Goal: Information Seeking & Learning: Compare options

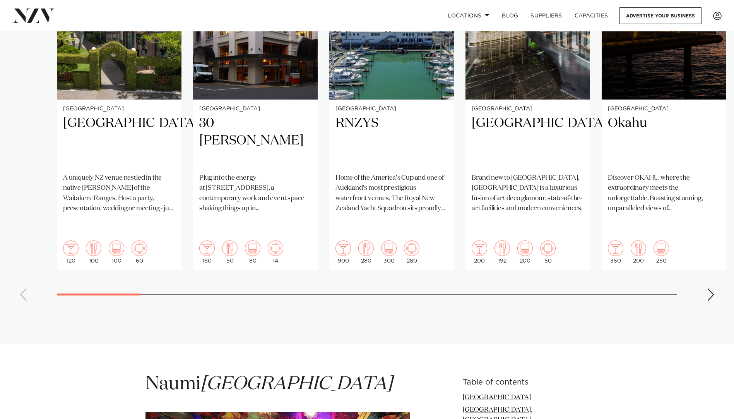
scroll to position [696, 0]
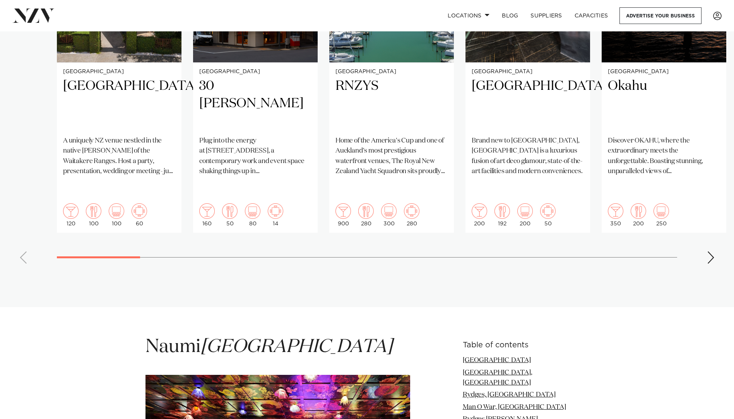
click at [709, 251] on div "Next slide" at bounding box center [711, 257] width 8 height 12
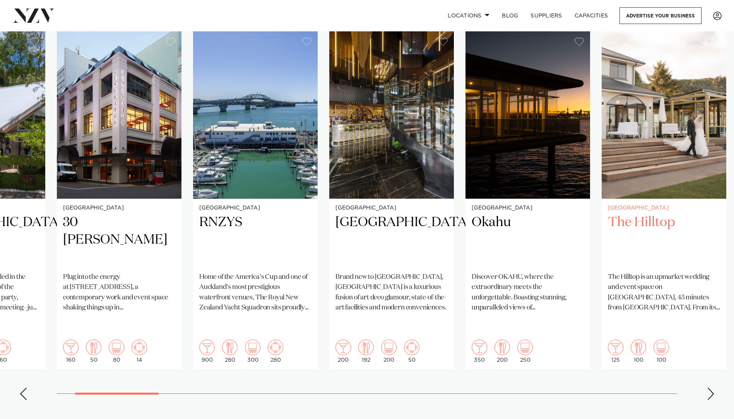
scroll to position [542, 0]
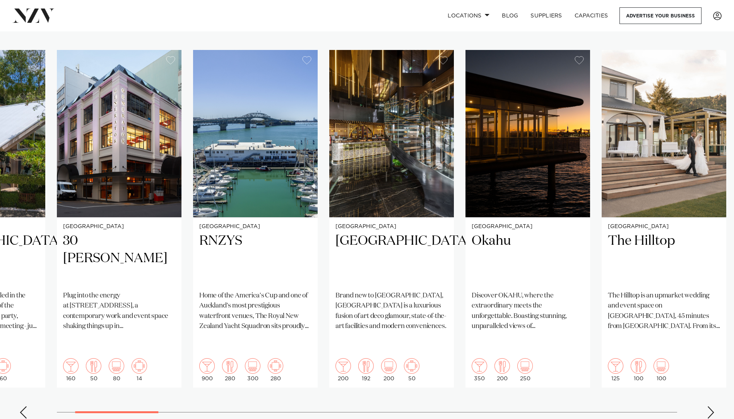
click at [711, 406] on div "Next slide" at bounding box center [711, 412] width 8 height 12
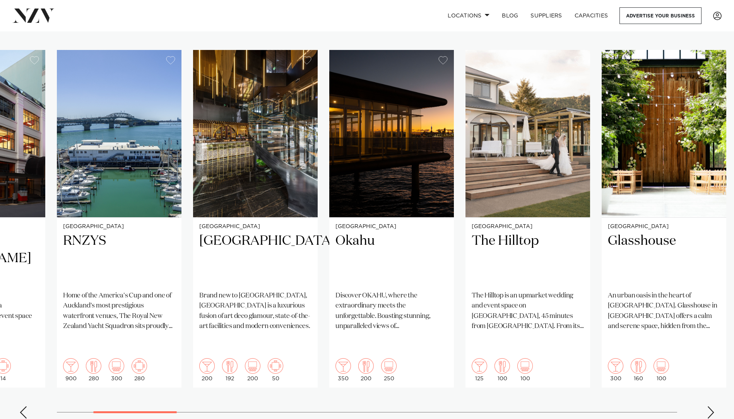
click at [710, 406] on div "Next slide" at bounding box center [711, 412] width 8 height 12
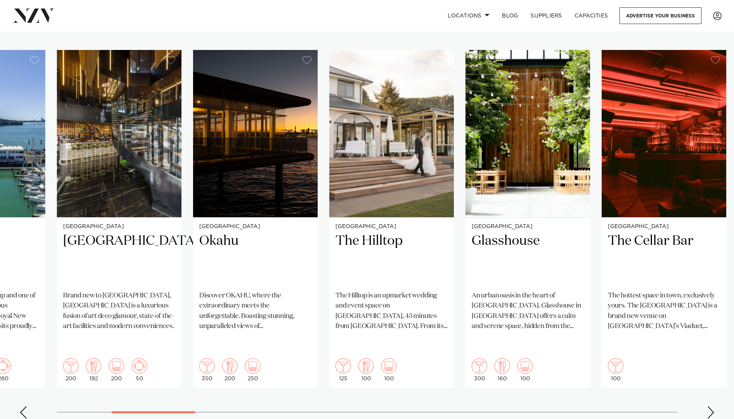
click at [710, 406] on div "Next slide" at bounding box center [711, 412] width 8 height 12
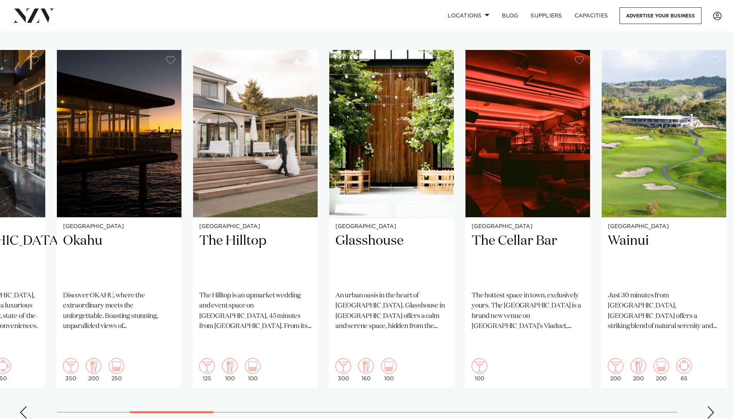
click at [713, 406] on div "Next slide" at bounding box center [711, 412] width 8 height 12
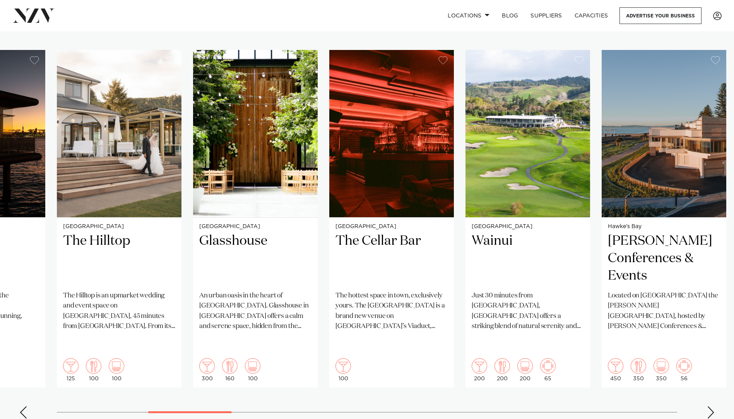
click at [715, 371] on swiper-container "Auckland Tui Hills A uniquely NZ venue nestled in the native bush of the Waitak…" at bounding box center [367, 237] width 734 height 375
click at [712, 406] on div "Next slide" at bounding box center [711, 412] width 8 height 12
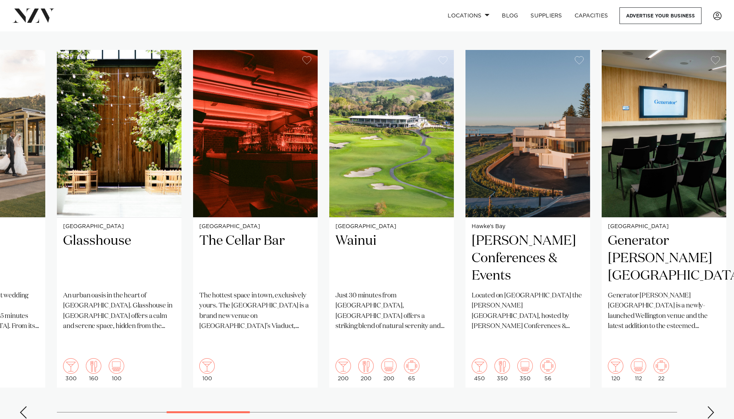
click at [712, 406] on div "Next slide" at bounding box center [711, 412] width 8 height 12
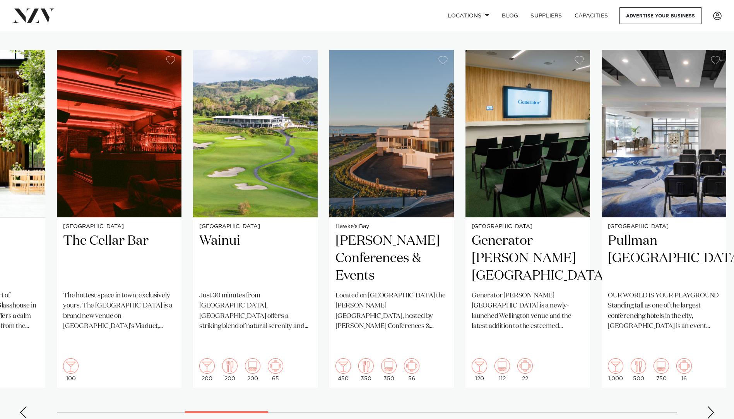
click at [712, 406] on div "Next slide" at bounding box center [711, 412] width 8 height 12
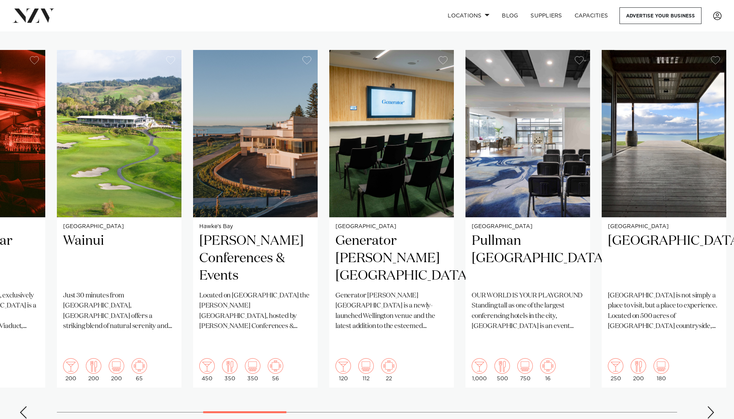
click at [712, 406] on div "Next slide" at bounding box center [711, 412] width 8 height 12
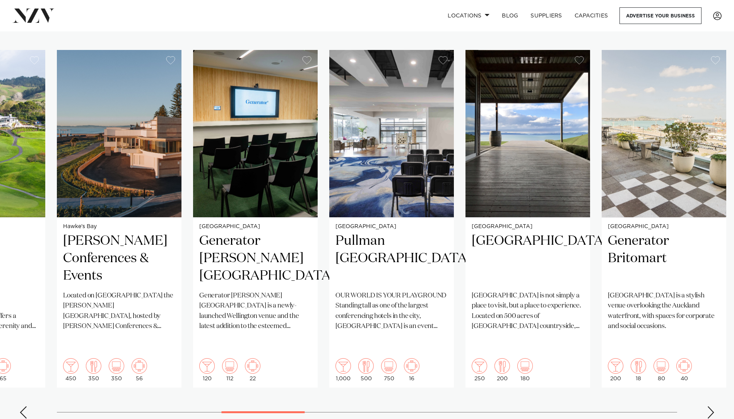
click at [712, 406] on div "Next slide" at bounding box center [711, 412] width 8 height 12
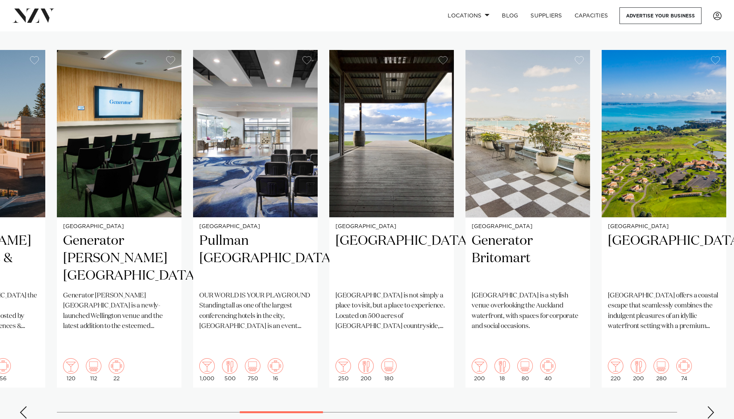
click at [712, 406] on div "Next slide" at bounding box center [711, 412] width 8 height 12
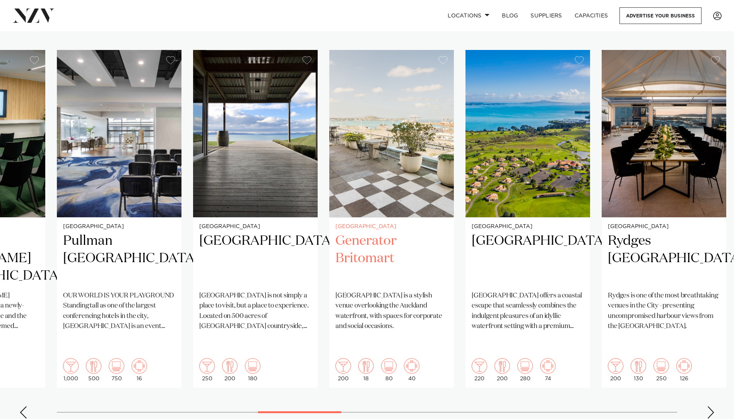
click at [359, 232] on h2 "Generator Britomart" at bounding box center [391, 258] width 112 height 52
click at [712, 406] on div "Next slide" at bounding box center [711, 412] width 8 height 12
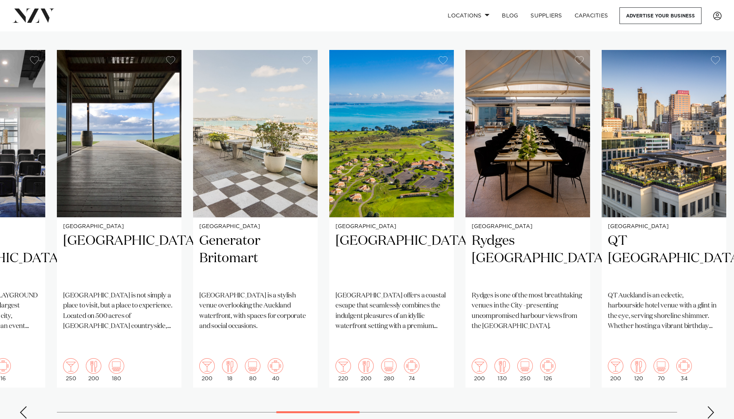
click at [710, 406] on div "Next slide" at bounding box center [711, 412] width 8 height 12
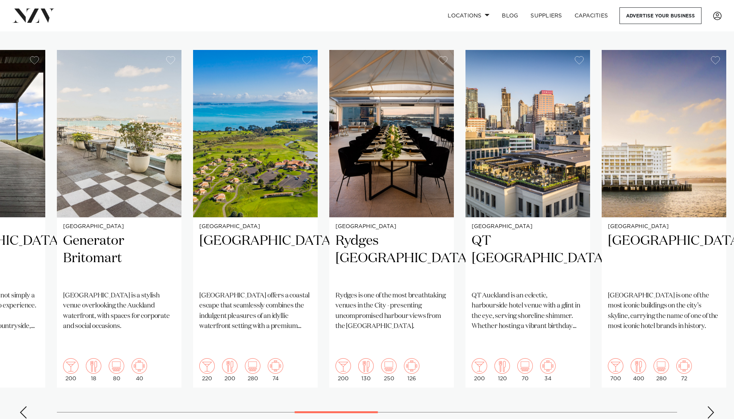
click at [708, 406] on div "Next slide" at bounding box center [711, 412] width 8 height 12
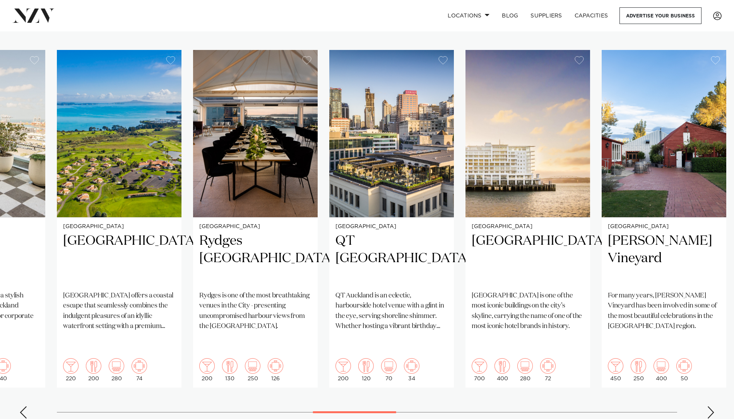
click at [710, 406] on div "Next slide" at bounding box center [711, 412] width 8 height 12
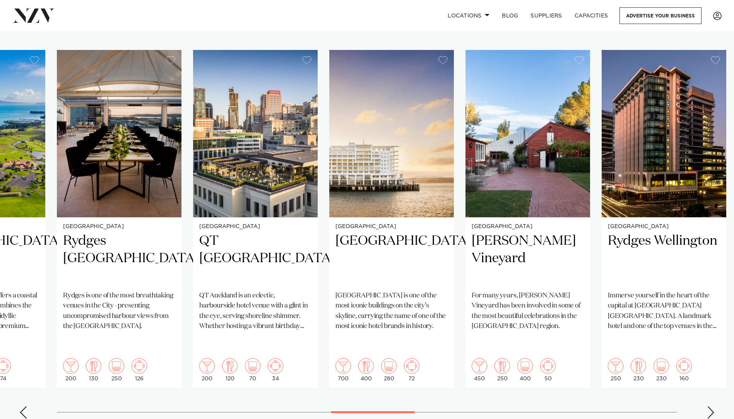
click at [710, 406] on div "Next slide" at bounding box center [711, 412] width 8 height 12
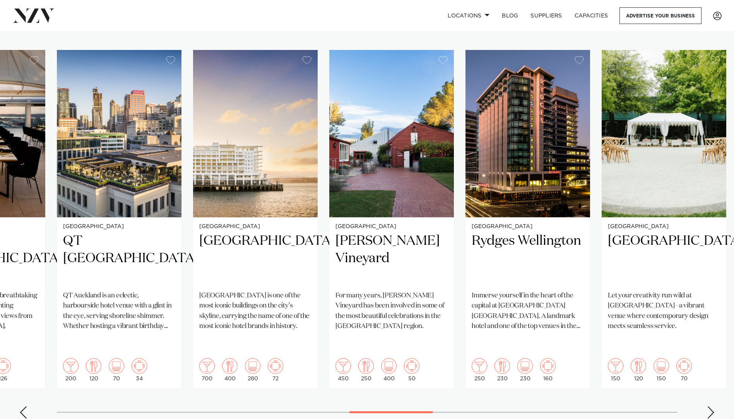
click at [709, 406] on div "Next slide" at bounding box center [711, 412] width 8 height 12
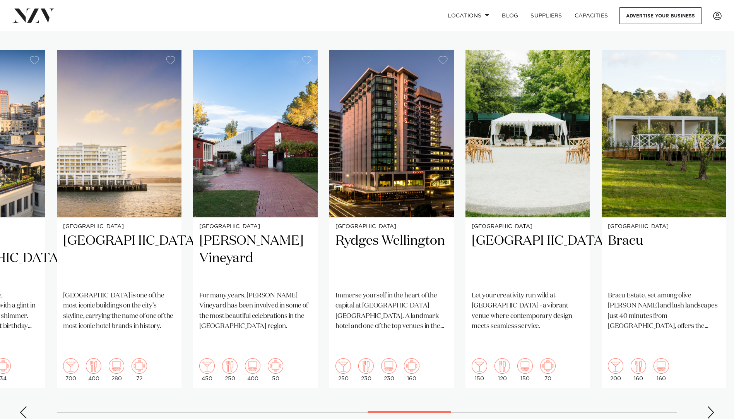
click at [709, 406] on div "Next slide" at bounding box center [711, 412] width 8 height 12
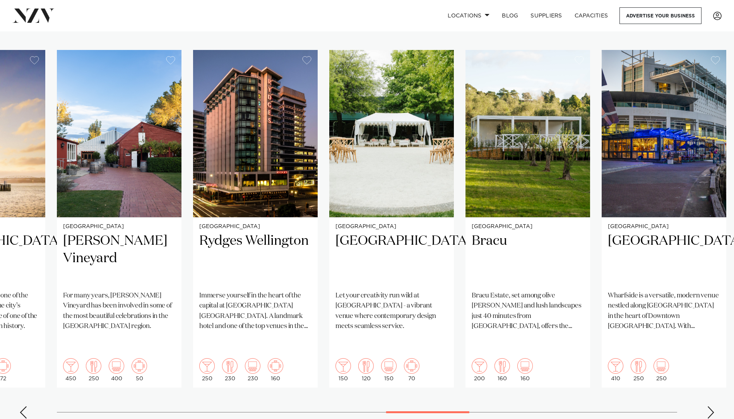
click at [709, 406] on div "Next slide" at bounding box center [711, 412] width 8 height 12
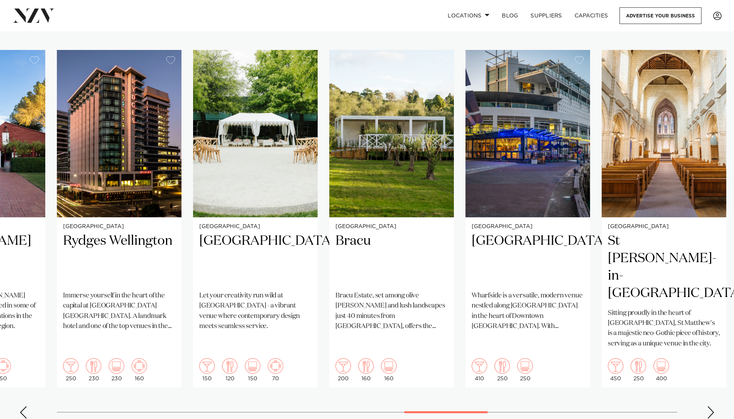
click at [709, 406] on div "Next slide" at bounding box center [711, 412] width 8 height 12
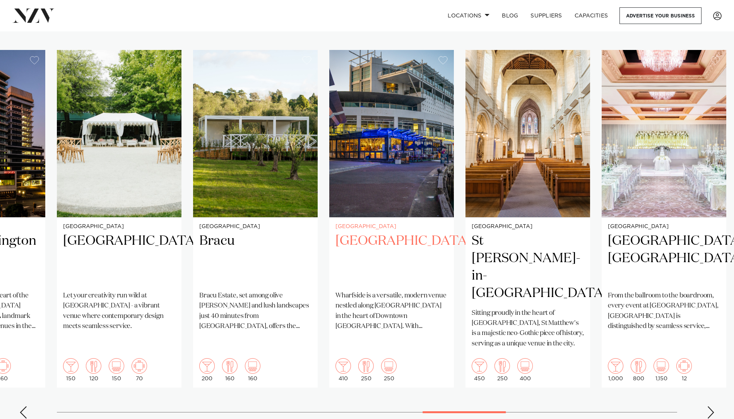
click at [389, 232] on h2 "Wharfside Event Centre" at bounding box center [391, 258] width 112 height 52
click at [709, 406] on div "Next slide" at bounding box center [711, 412] width 8 height 12
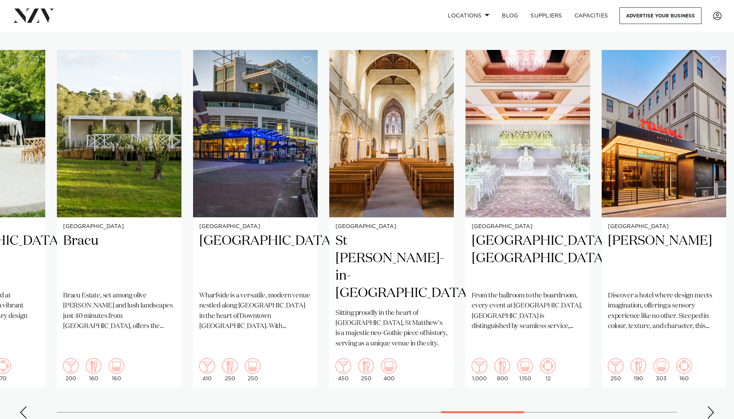
click at [710, 406] on div "Next slide" at bounding box center [711, 412] width 8 height 12
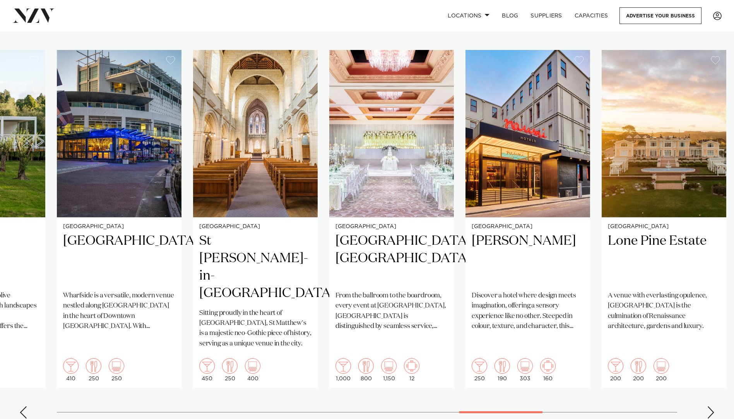
click at [710, 406] on div "Next slide" at bounding box center [711, 412] width 8 height 12
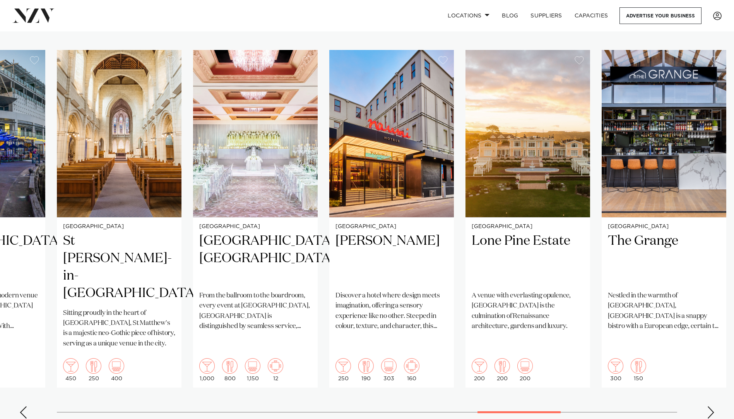
click at [710, 406] on div "Next slide" at bounding box center [711, 412] width 8 height 12
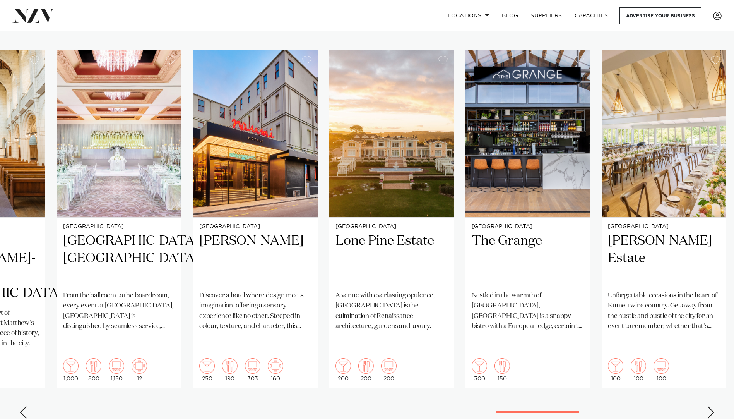
click at [710, 406] on div "Next slide" at bounding box center [711, 412] width 8 height 12
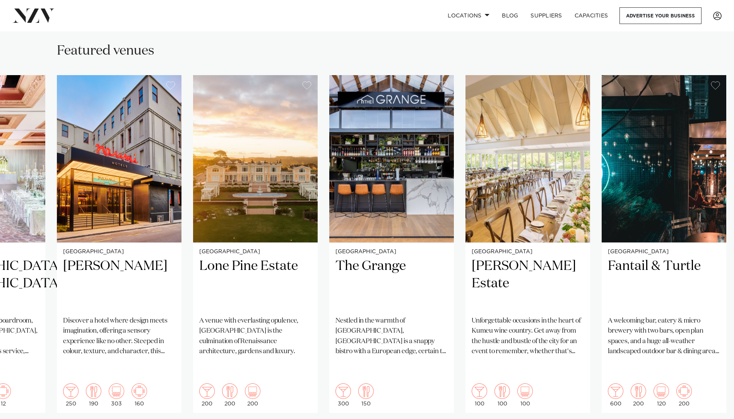
scroll to position [503, 0]
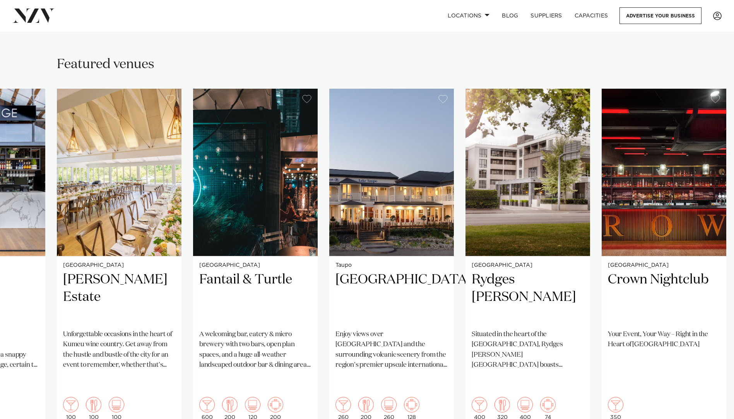
click at [709, 400] on swiper-container "Auckland Tui Hills A uniquely NZ venue nestled in the native bush of the Waitak…" at bounding box center [367, 276] width 734 height 375
click at [677, 271] on h2 "Crown Nightclub" at bounding box center [664, 297] width 112 height 52
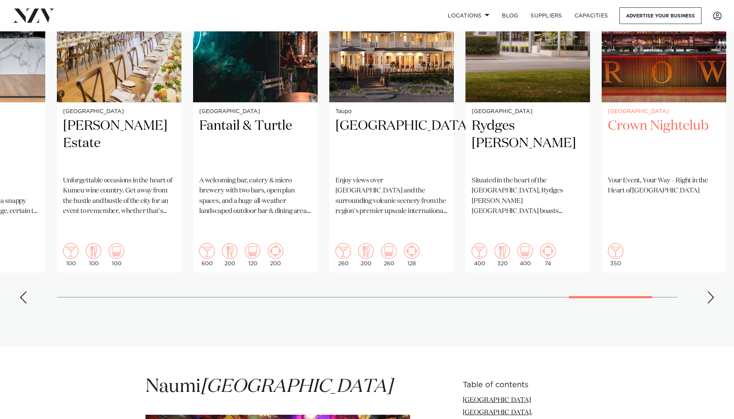
scroll to position [658, 0]
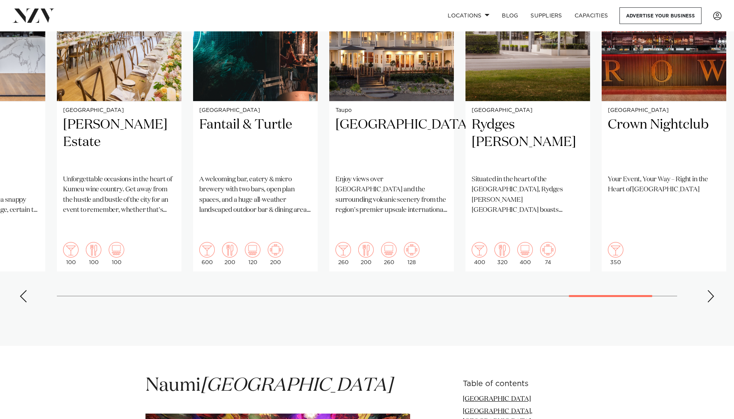
click at [710, 290] on div "Next slide" at bounding box center [711, 296] width 8 height 12
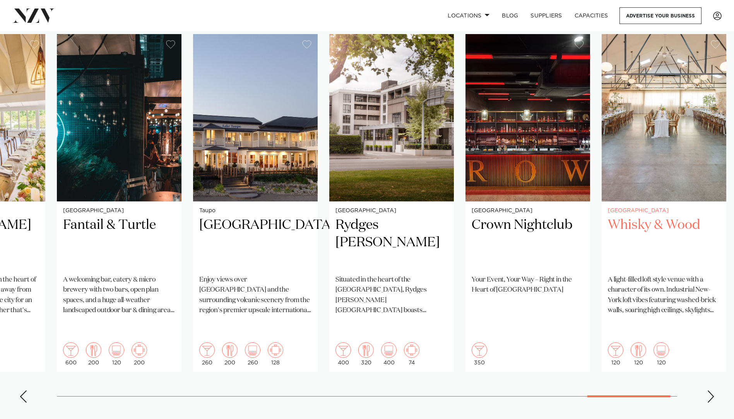
scroll to position [503, 0]
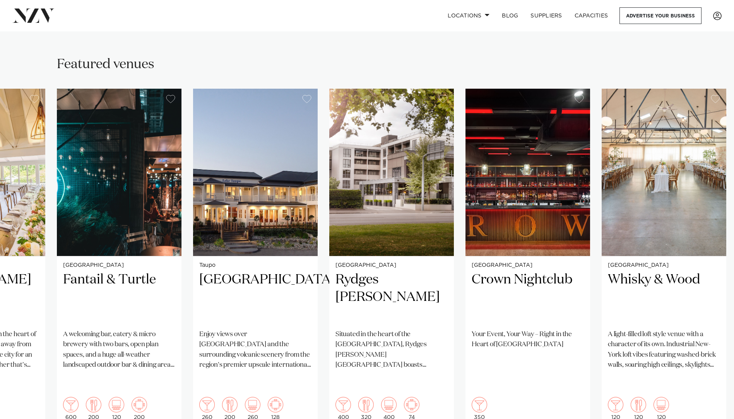
click at [706, 404] on swiper-container "Auckland Tui Hills A uniquely NZ venue nestled in the native bush of the Waitak…" at bounding box center [367, 276] width 734 height 375
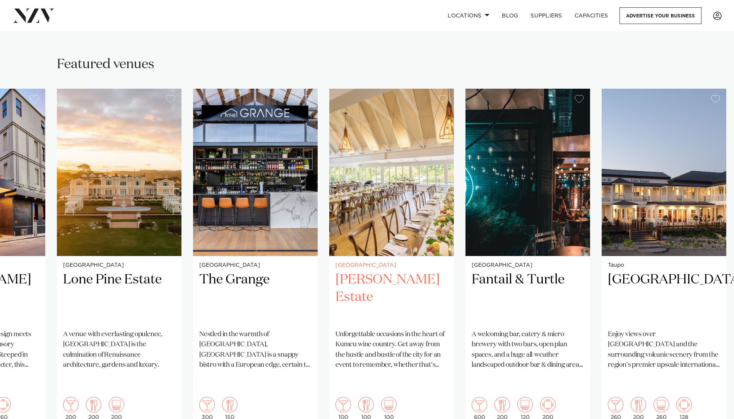
click at [367, 271] on h2 "[PERSON_NAME] Estate" at bounding box center [391, 297] width 112 height 52
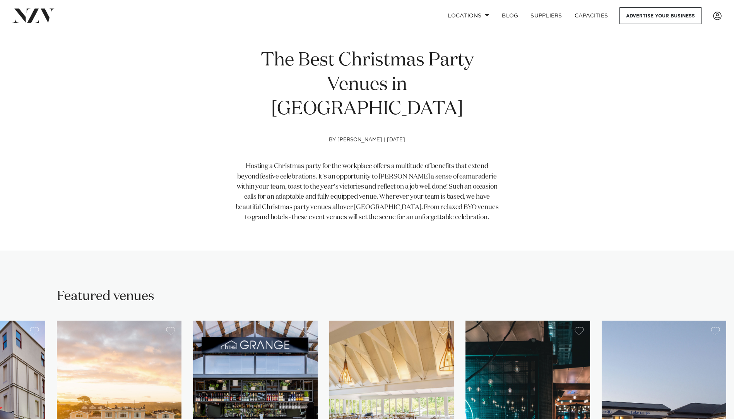
scroll to position [271, 0]
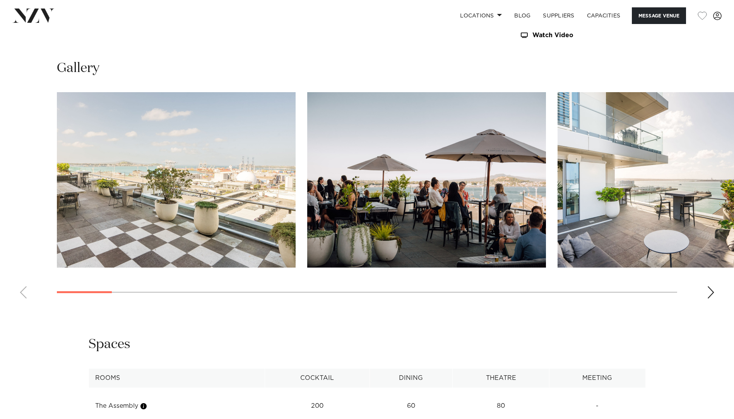
scroll to position [774, 0]
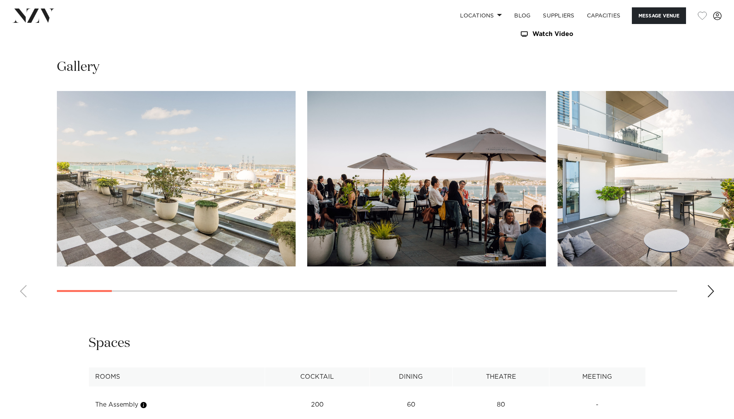
click at [704, 285] on swiper-container at bounding box center [367, 197] width 734 height 212
click at [709, 287] on div "Next slide" at bounding box center [711, 291] width 8 height 12
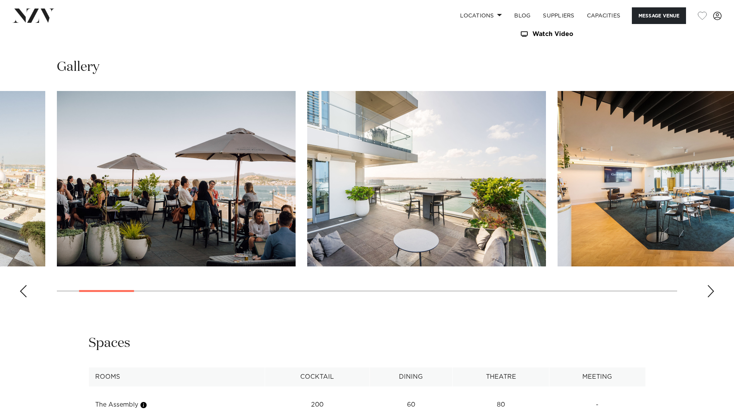
click at [709, 287] on div "Next slide" at bounding box center [711, 291] width 8 height 12
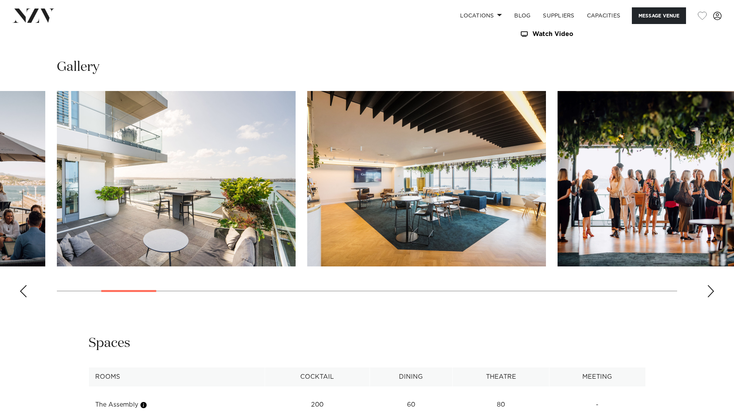
click at [711, 286] on div "Next slide" at bounding box center [711, 291] width 8 height 12
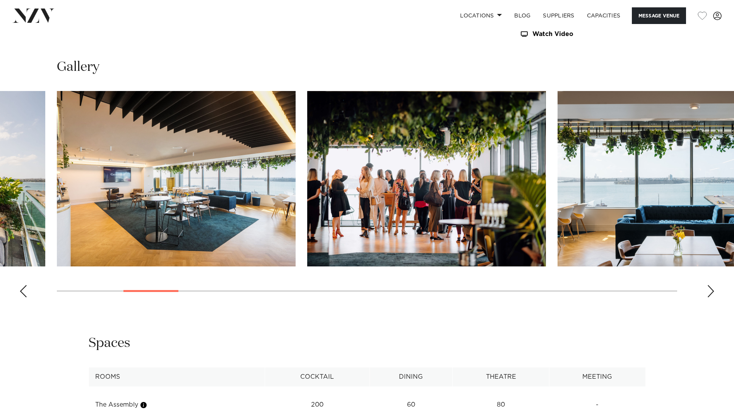
click at [711, 286] on div "Next slide" at bounding box center [711, 291] width 8 height 12
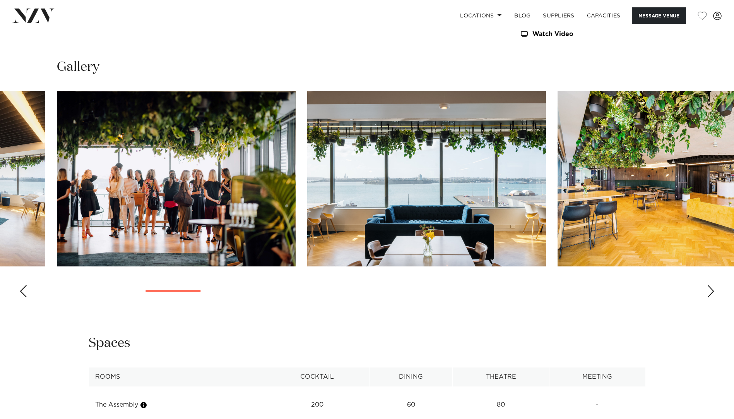
click at [711, 286] on div "Next slide" at bounding box center [711, 291] width 8 height 12
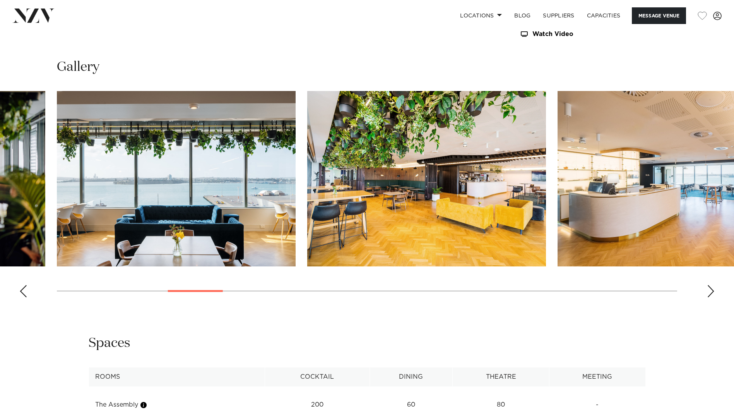
click at [713, 294] on div "Next slide" at bounding box center [711, 291] width 8 height 12
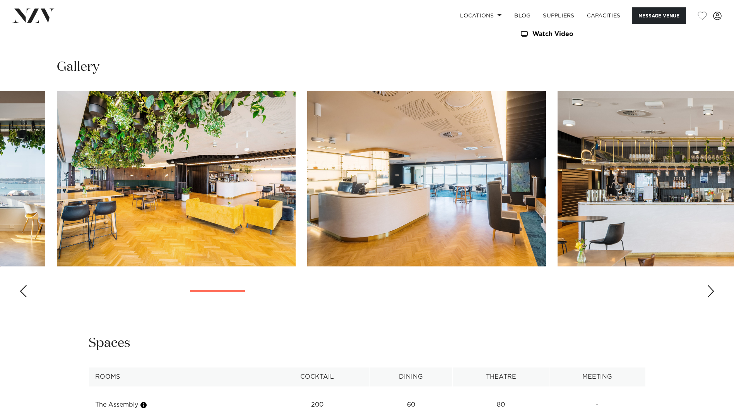
click at [713, 294] on div "Next slide" at bounding box center [711, 291] width 8 height 12
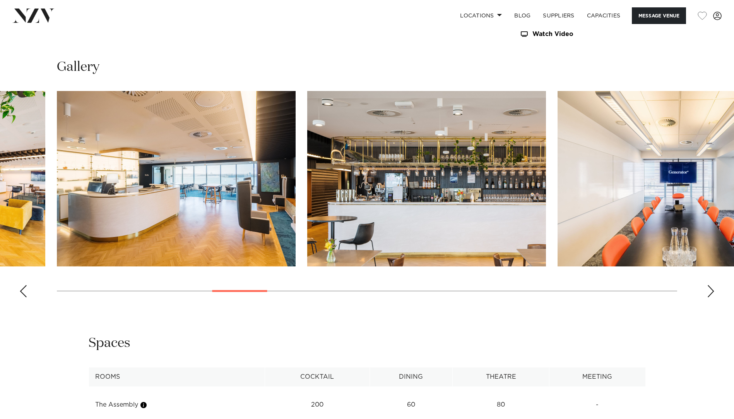
click at [713, 294] on div "Next slide" at bounding box center [711, 291] width 8 height 12
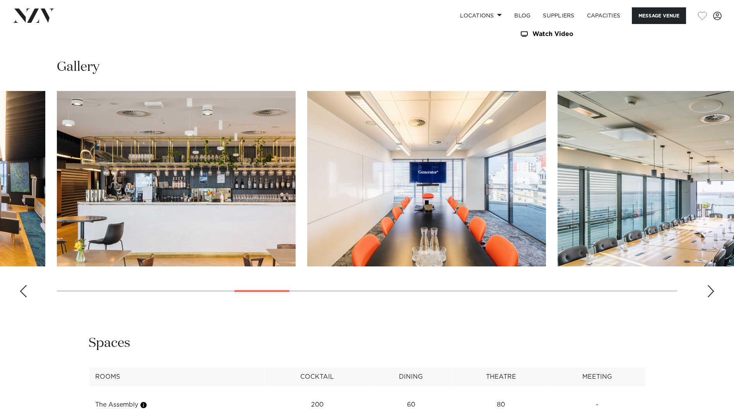
click at [713, 293] on div "Next slide" at bounding box center [711, 291] width 8 height 12
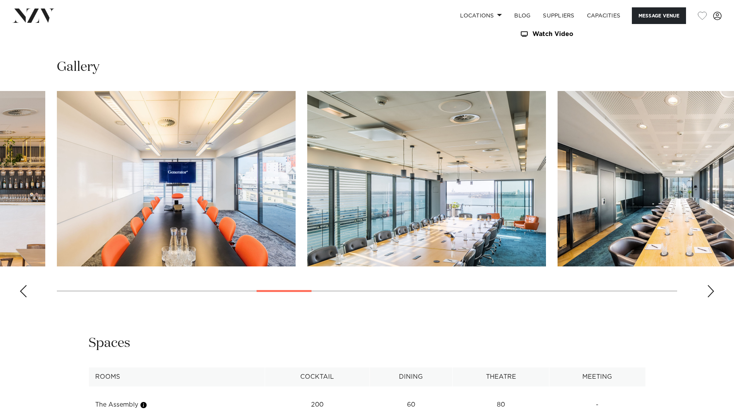
click at [713, 293] on div "Next slide" at bounding box center [711, 291] width 8 height 12
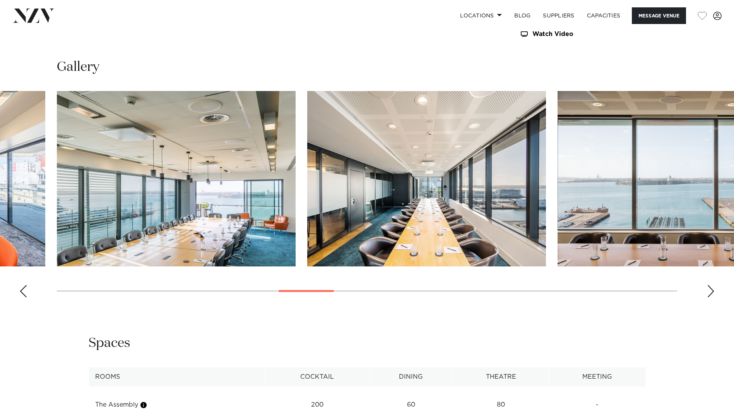
click at [713, 293] on div "Next slide" at bounding box center [711, 291] width 8 height 12
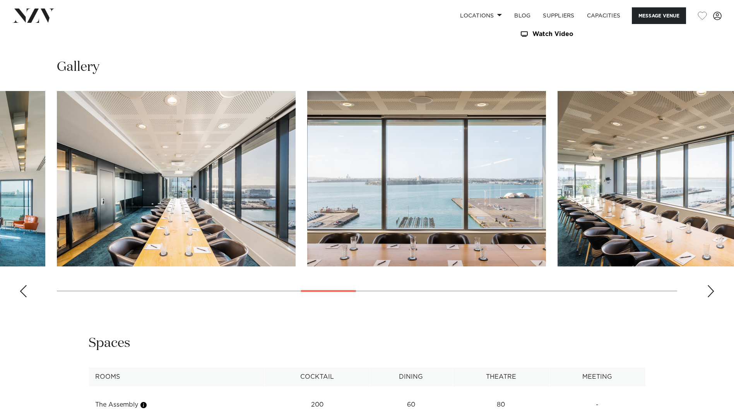
click at [713, 293] on div "Next slide" at bounding box center [711, 291] width 8 height 12
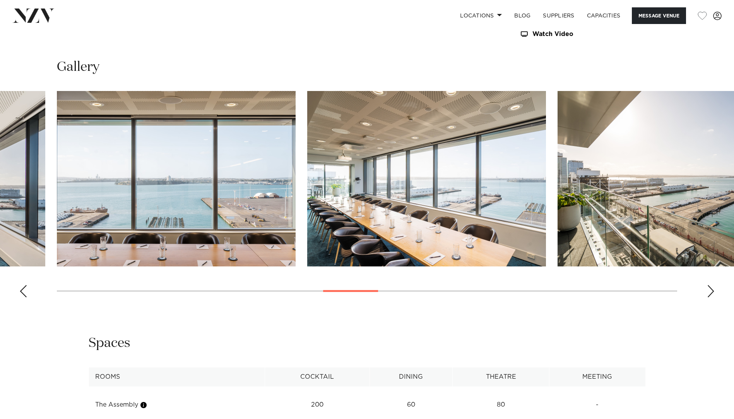
click at [713, 293] on div "Next slide" at bounding box center [711, 291] width 8 height 12
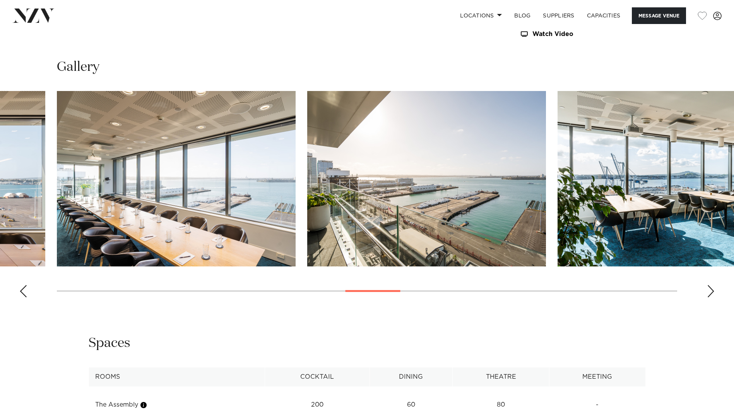
click at [713, 293] on div "Next slide" at bounding box center [711, 291] width 8 height 12
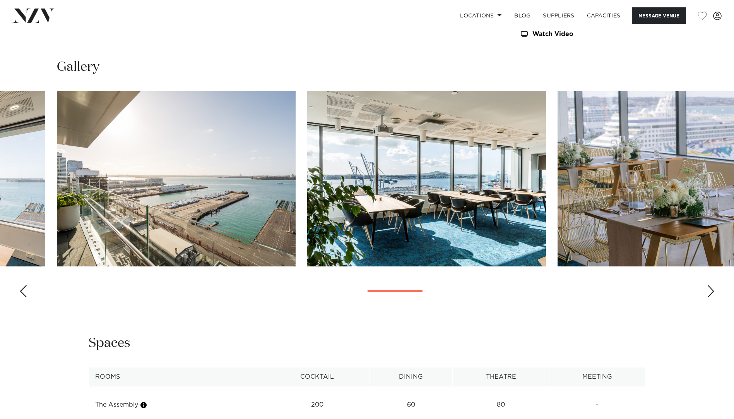
click at [713, 293] on div "Next slide" at bounding box center [711, 291] width 8 height 12
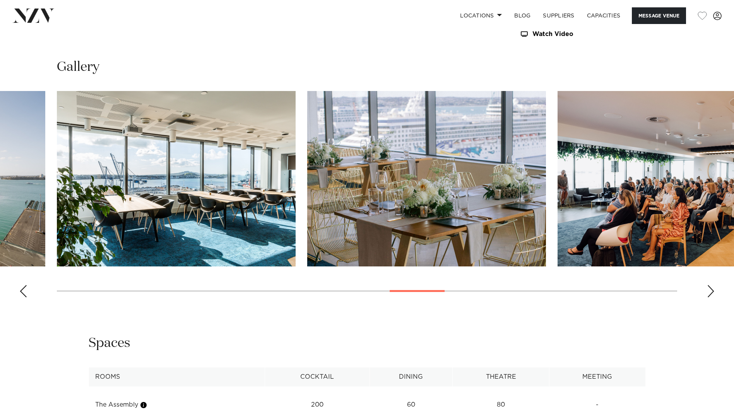
click at [713, 293] on div "Next slide" at bounding box center [711, 291] width 8 height 12
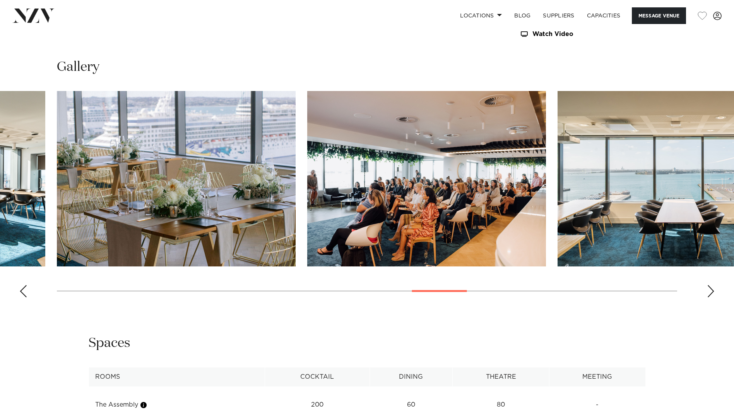
click at [713, 293] on div "Next slide" at bounding box center [711, 291] width 8 height 12
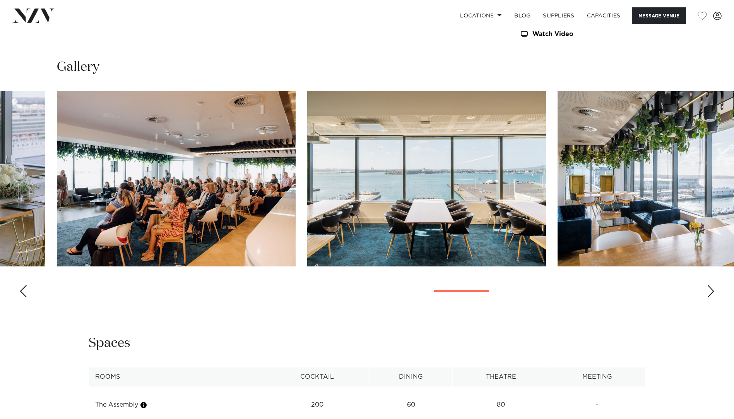
click at [713, 293] on div "Next slide" at bounding box center [711, 291] width 8 height 12
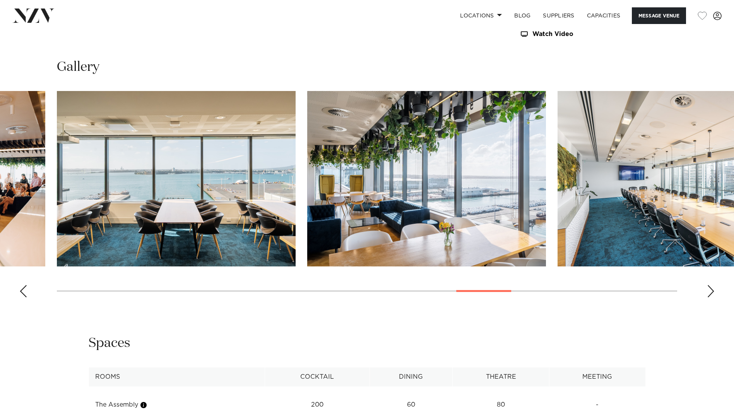
click at [713, 293] on div "Next slide" at bounding box center [711, 291] width 8 height 12
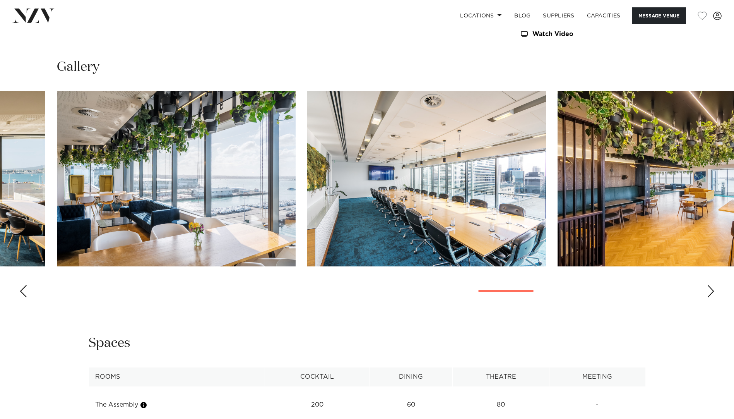
click at [713, 293] on div "Next slide" at bounding box center [711, 291] width 8 height 12
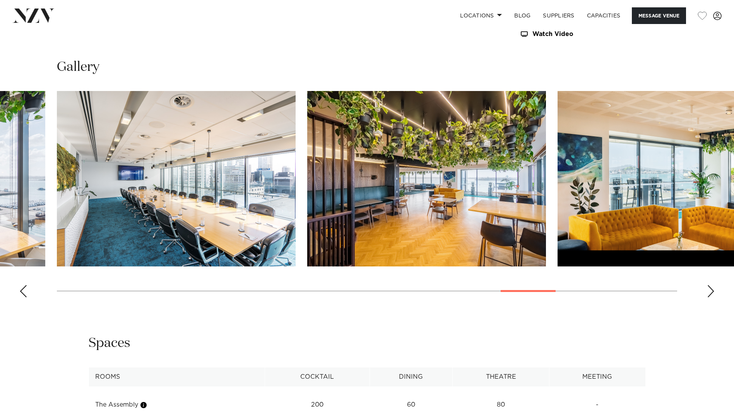
click at [713, 293] on div "Next slide" at bounding box center [711, 291] width 8 height 12
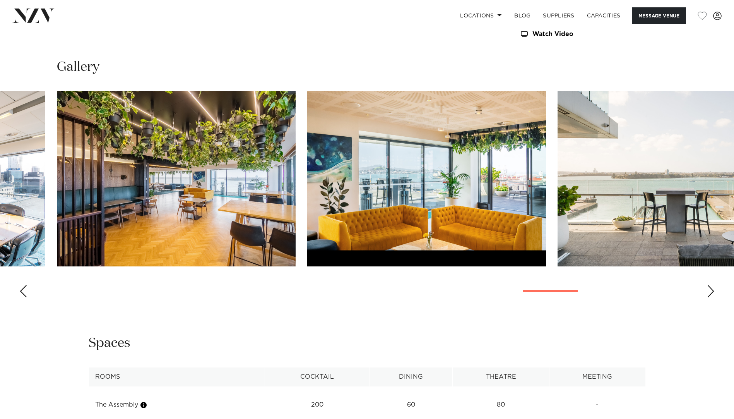
click at [713, 293] on div "Next slide" at bounding box center [711, 291] width 8 height 12
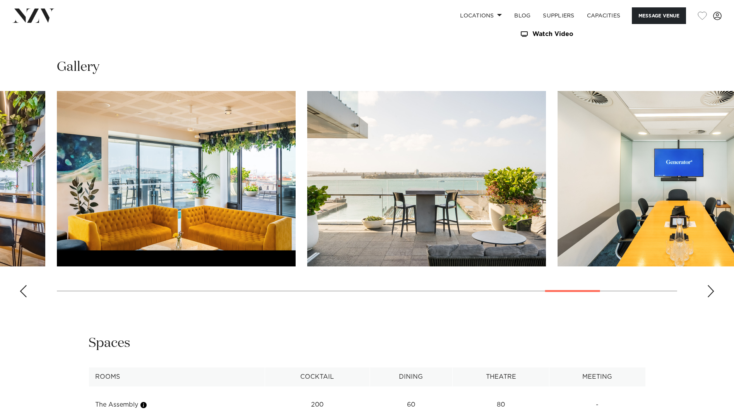
click at [713, 293] on div "Next slide" at bounding box center [711, 291] width 8 height 12
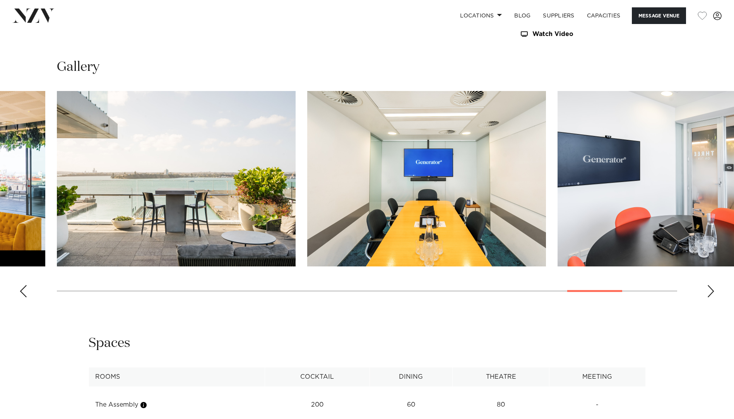
click at [713, 293] on div "Next slide" at bounding box center [711, 291] width 8 height 12
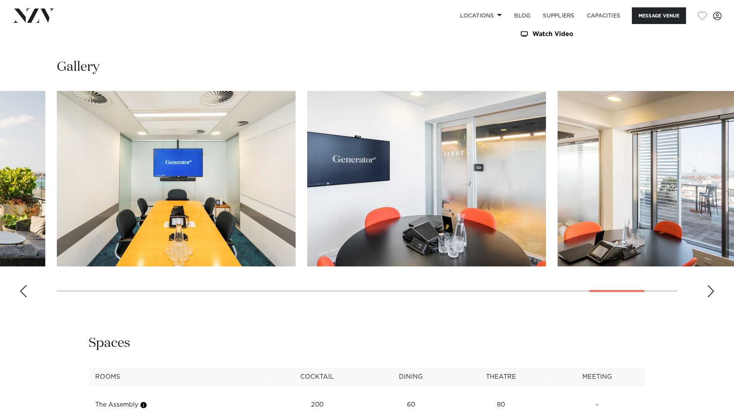
click at [713, 293] on div "Next slide" at bounding box center [711, 291] width 8 height 12
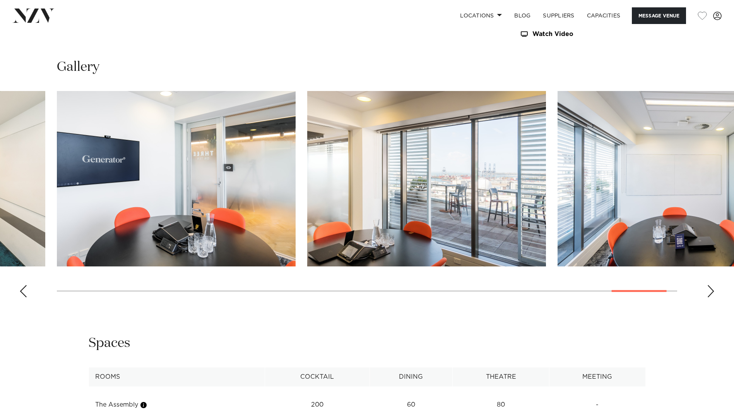
click at [713, 293] on div "Next slide" at bounding box center [711, 291] width 8 height 12
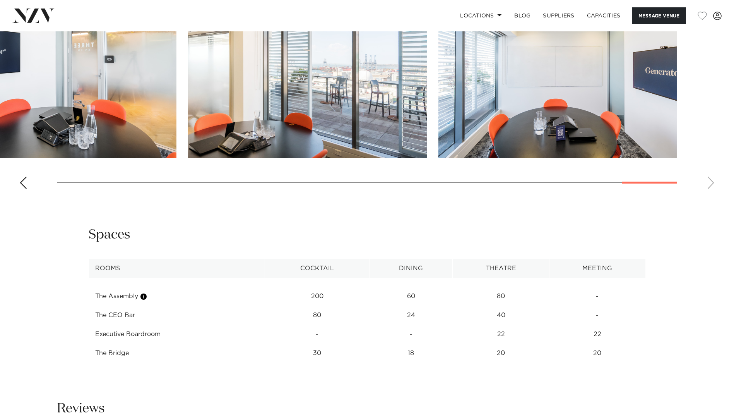
scroll to position [890, 0]
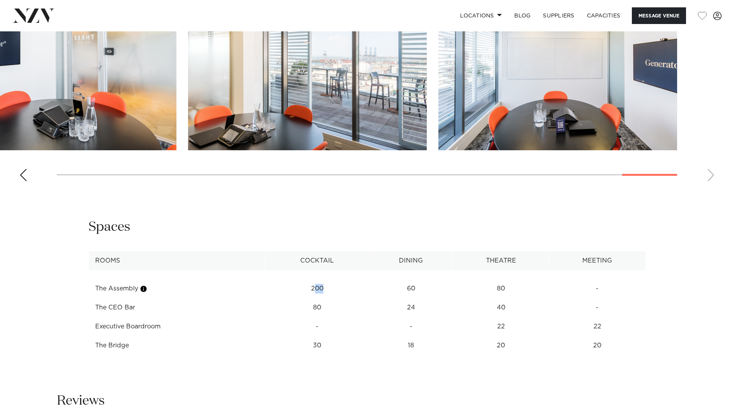
drag, startPoint x: 315, startPoint y: 287, endPoint x: 330, endPoint y: 292, distance: 15.8
click at [330, 292] on td "200" at bounding box center [317, 288] width 105 height 19
drag, startPoint x: 330, startPoint y: 292, endPoint x: 337, endPoint y: 289, distance: 7.3
click at [337, 289] on td "200" at bounding box center [317, 288] width 105 height 19
click at [326, 289] on td "200" at bounding box center [317, 288] width 105 height 19
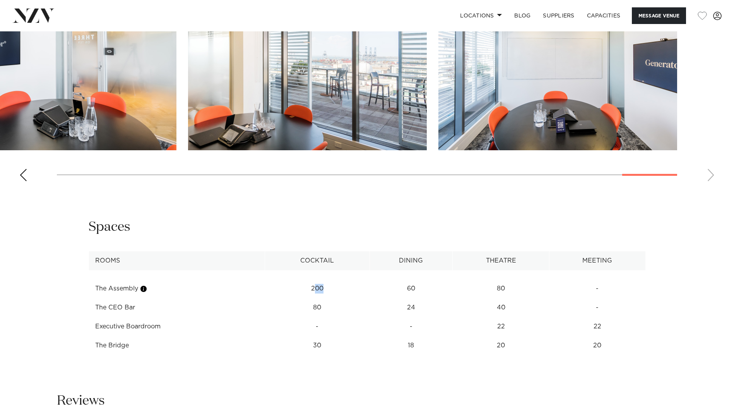
click at [324, 284] on td "200" at bounding box center [317, 288] width 105 height 19
click at [324, 289] on td "200" at bounding box center [317, 288] width 105 height 19
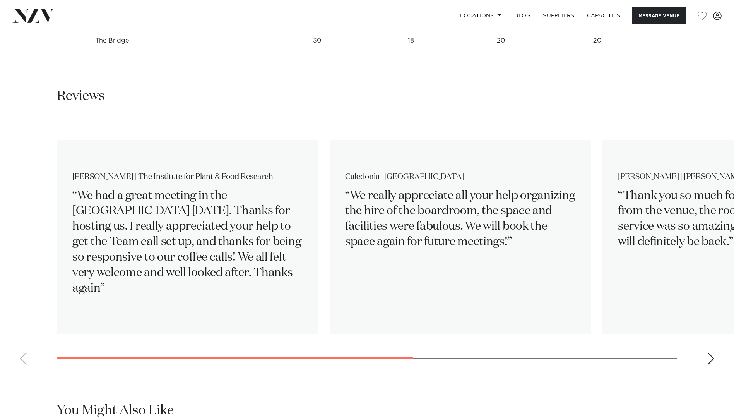
scroll to position [929, 0]
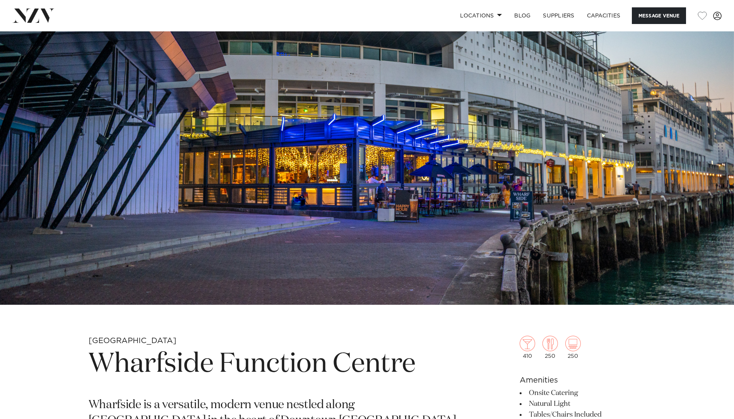
scroll to position [39, 0]
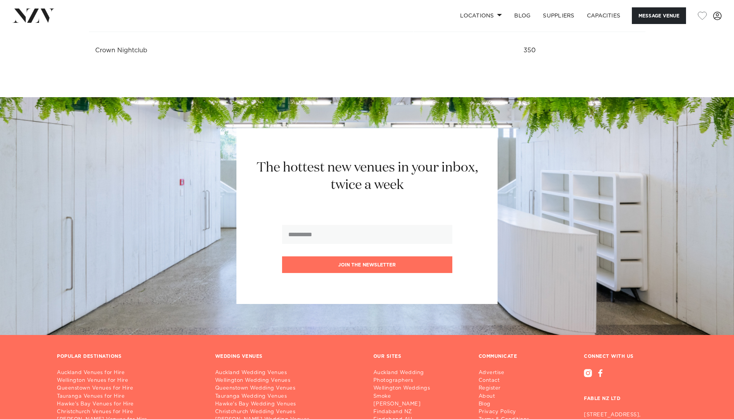
scroll to position [1078, 0]
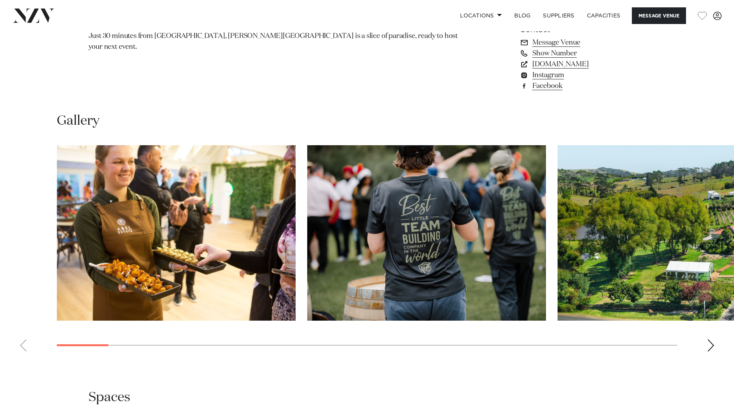
scroll to position [735, 0]
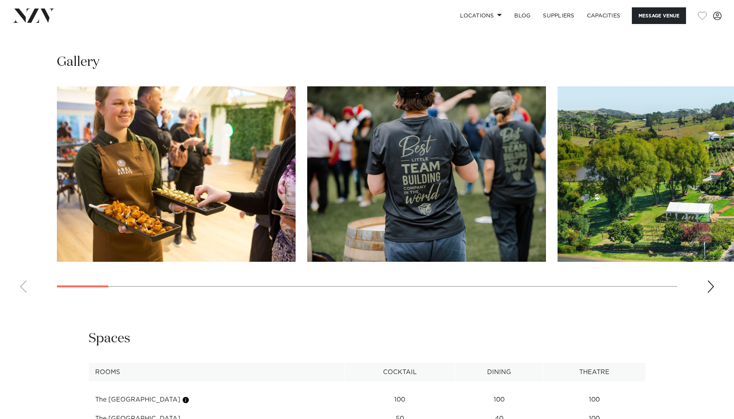
click at [713, 285] on div "Next slide" at bounding box center [711, 286] width 8 height 12
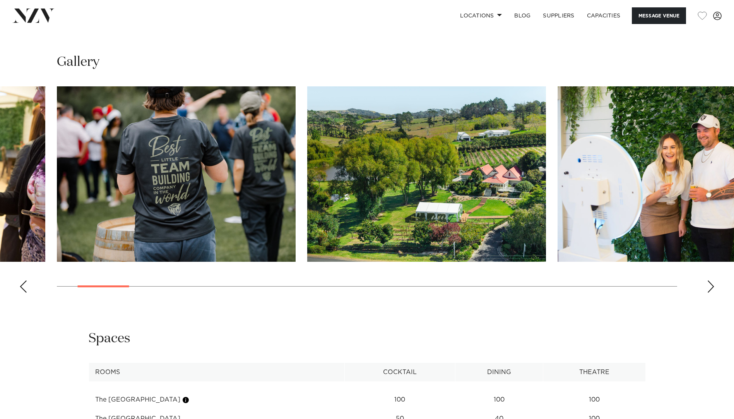
click at [713, 285] on div "Next slide" at bounding box center [711, 286] width 8 height 12
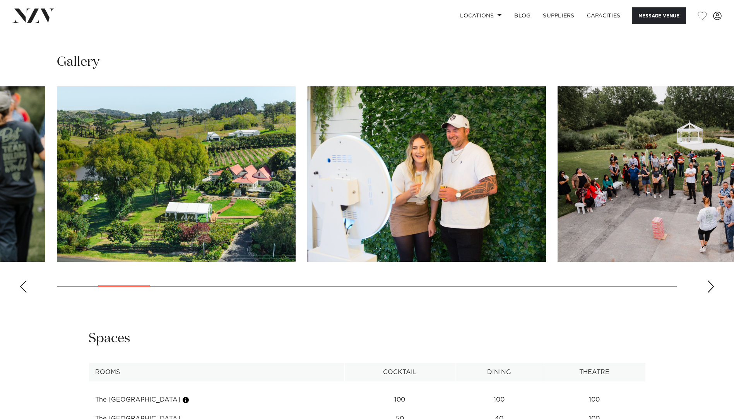
click at [713, 285] on div "Next slide" at bounding box center [711, 286] width 8 height 12
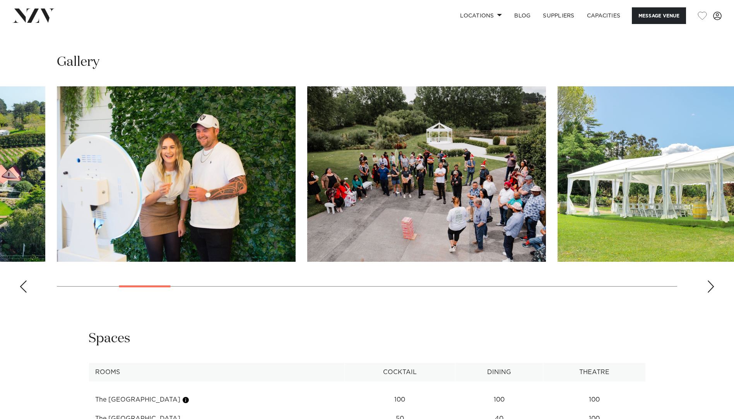
click at [713, 285] on div "Next slide" at bounding box center [711, 286] width 8 height 12
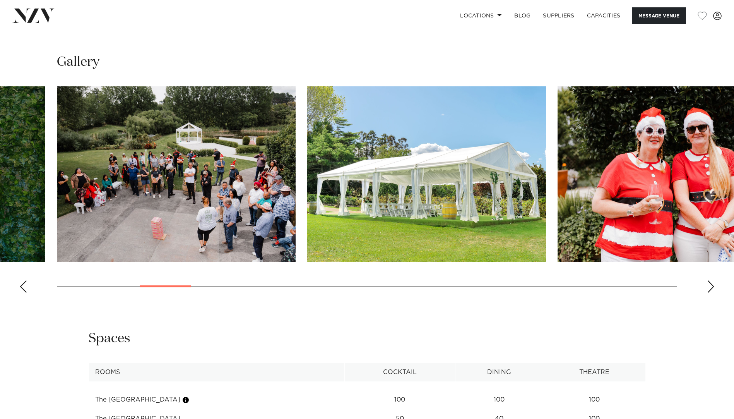
click at [713, 285] on div "Next slide" at bounding box center [711, 286] width 8 height 12
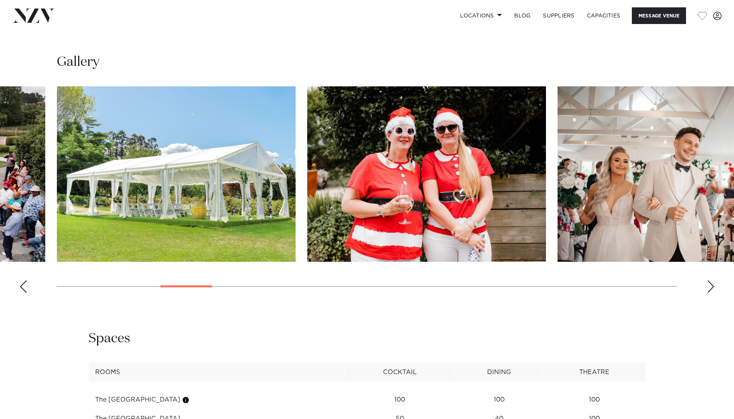
click at [713, 285] on div "Next slide" at bounding box center [711, 286] width 8 height 12
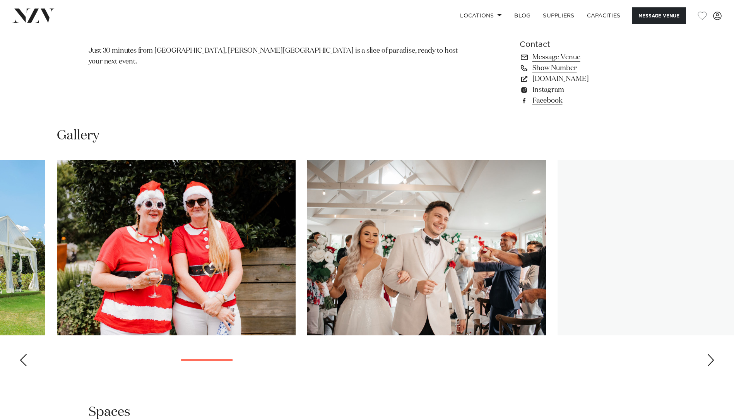
scroll to position [542, 0]
